Goal: Use online tool/utility: Use online tool/utility

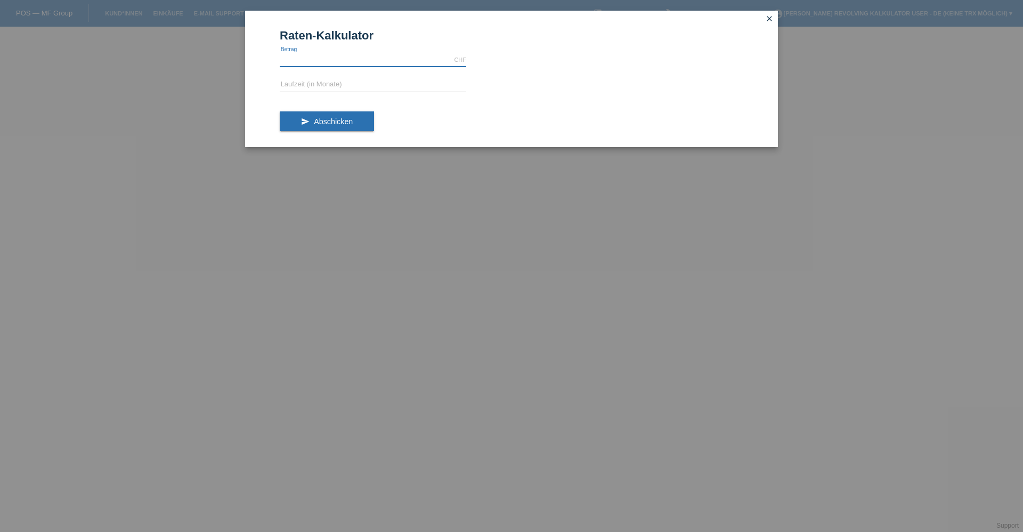
click at [329, 54] on input "text" at bounding box center [373, 59] width 186 height 13
type input "799.00"
click at [346, 86] on input "text" at bounding box center [373, 84] width 186 height 13
type input "3"
click at [308, 128] on button "send Abschicken" at bounding box center [327, 121] width 94 height 20
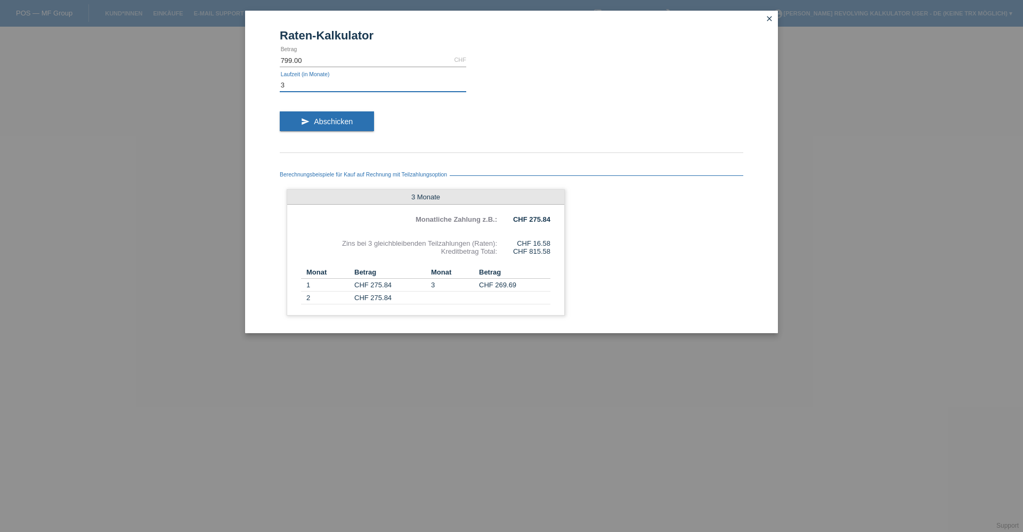
click at [293, 88] on input "3" at bounding box center [373, 84] width 186 height 13
type input "4"
click at [366, 126] on button "send Abschicken" at bounding box center [327, 121] width 94 height 20
click at [293, 82] on input "4" at bounding box center [373, 84] width 186 height 13
type input "5"
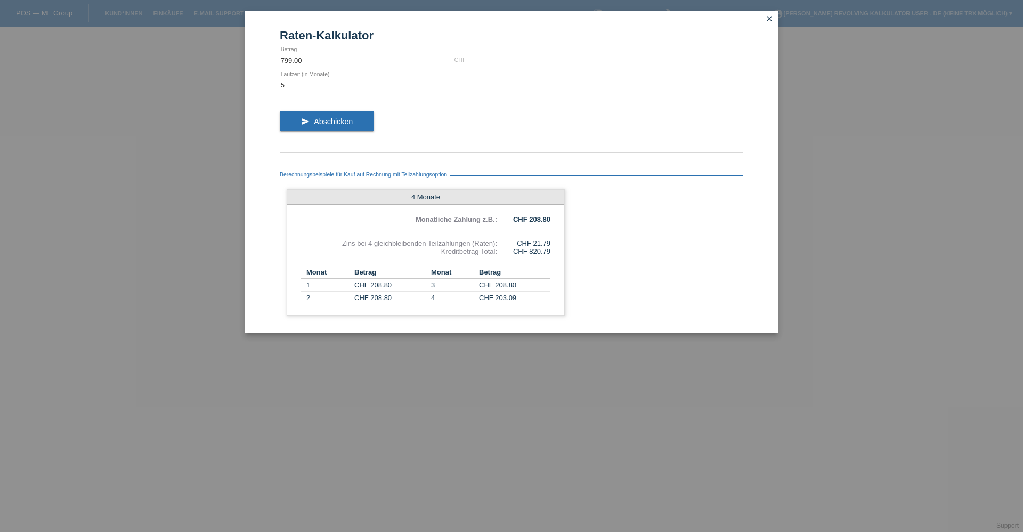
click at [369, 109] on div "send Abschicken" at bounding box center [511, 125] width 463 height 44
click at [332, 118] on span "Abschicken" at bounding box center [333, 121] width 39 height 9
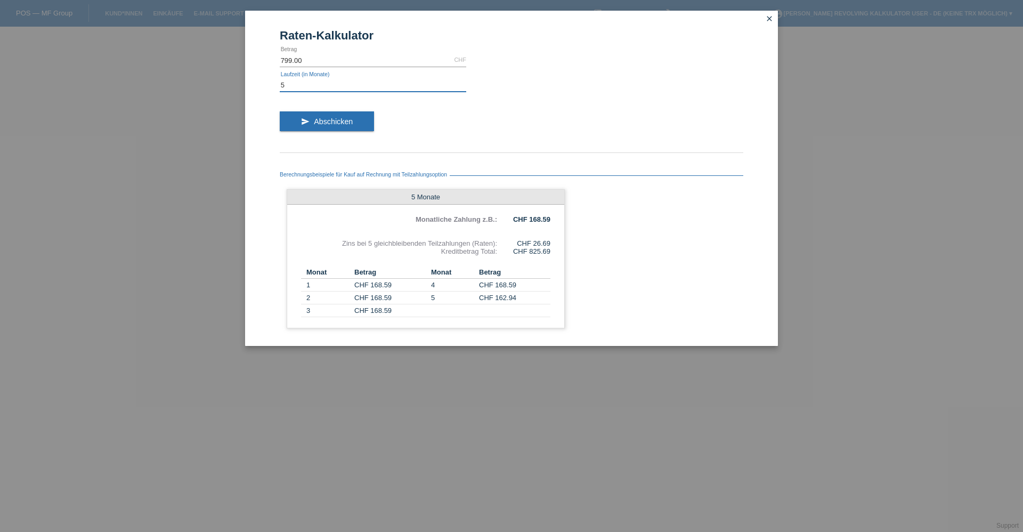
click at [303, 85] on input "5" at bounding box center [373, 84] width 186 height 13
type input "6"
click at [328, 124] on span "Abschicken" at bounding box center [333, 121] width 39 height 9
click at [772, 20] on icon "close" at bounding box center [769, 18] width 9 height 9
